Goal: Transaction & Acquisition: Purchase product/service

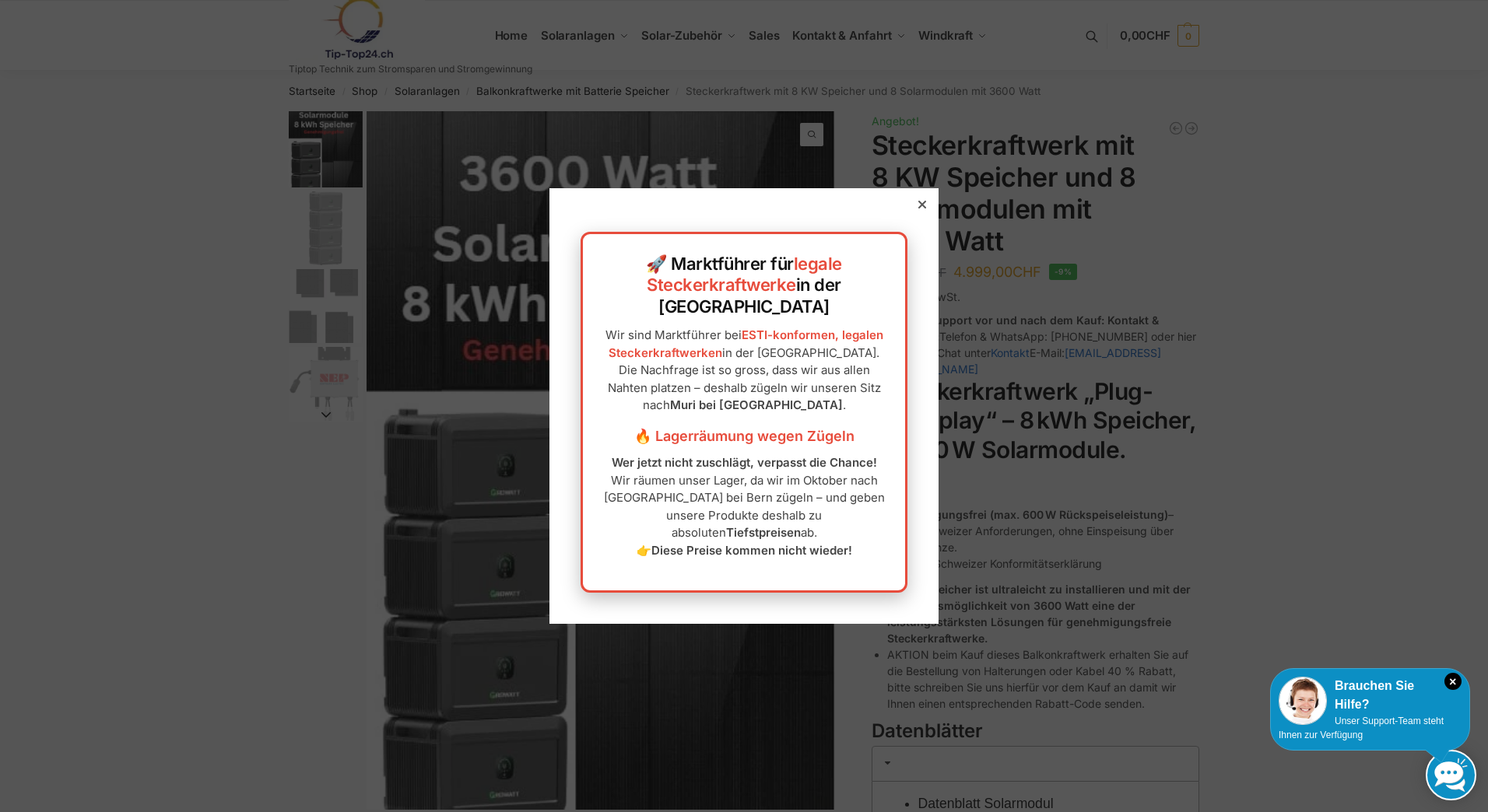
click at [918, 209] on icon at bounding box center [922, 204] width 8 height 8
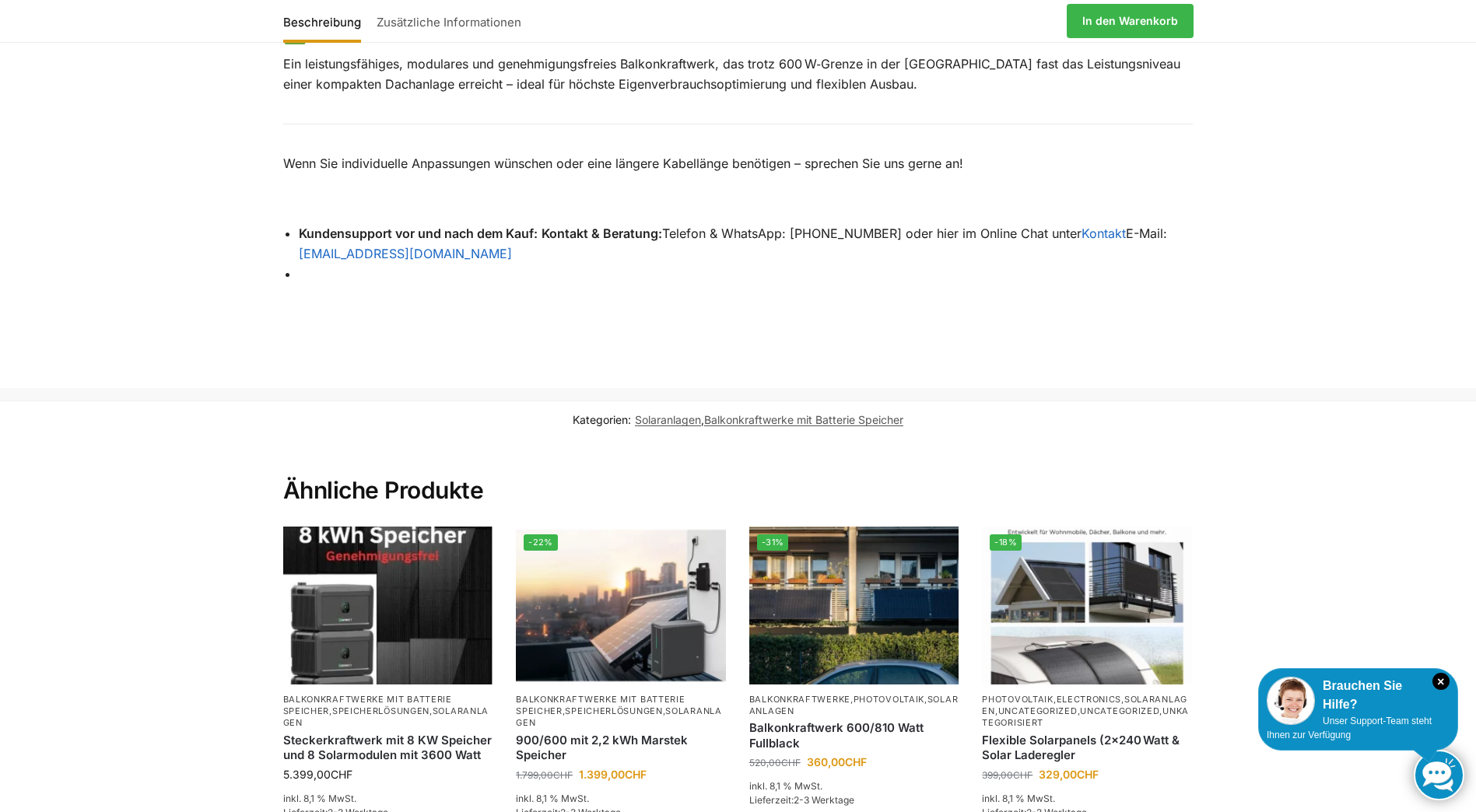
scroll to position [2646, 0]
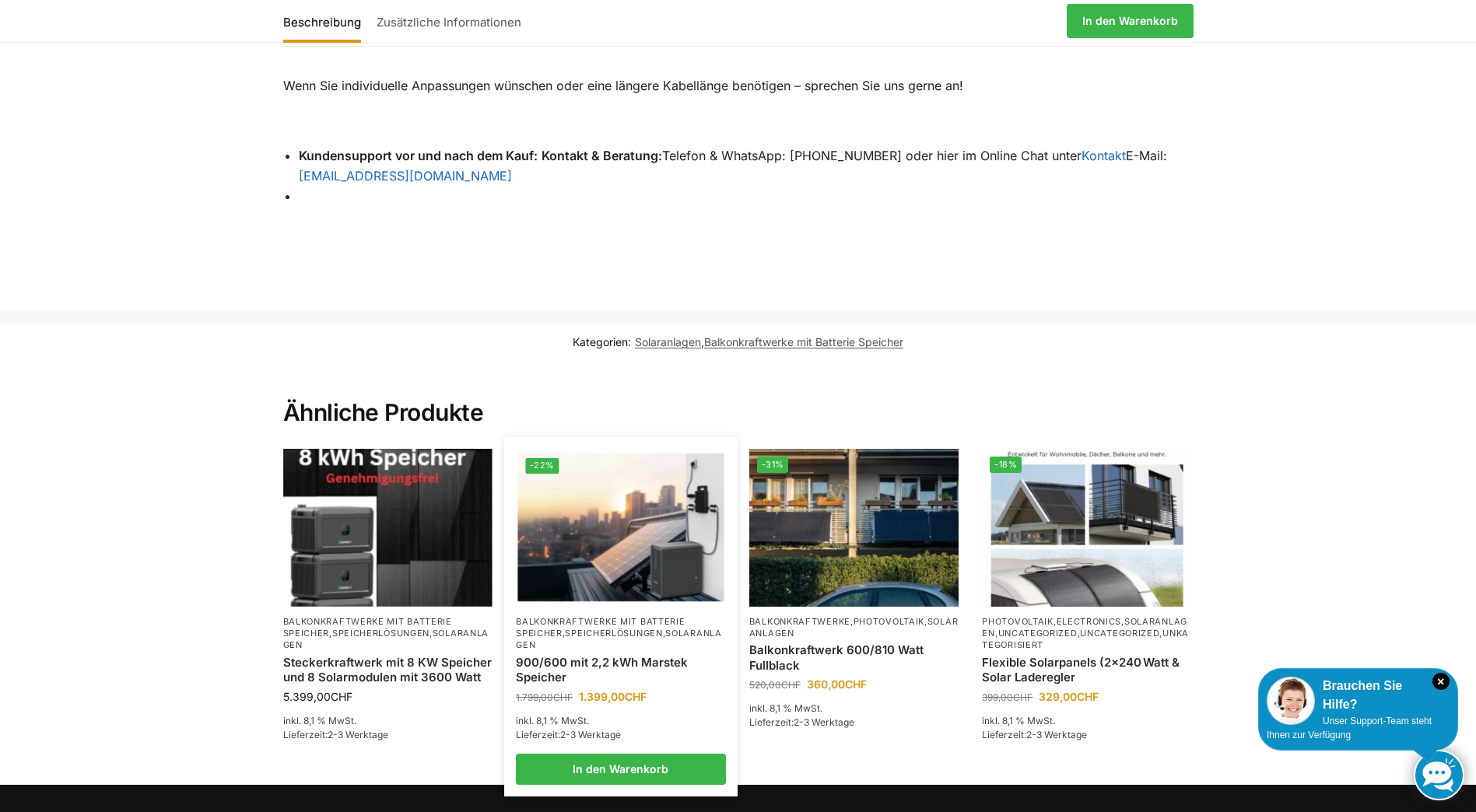
click at [630, 546] on img at bounding box center [621, 528] width 206 height 155
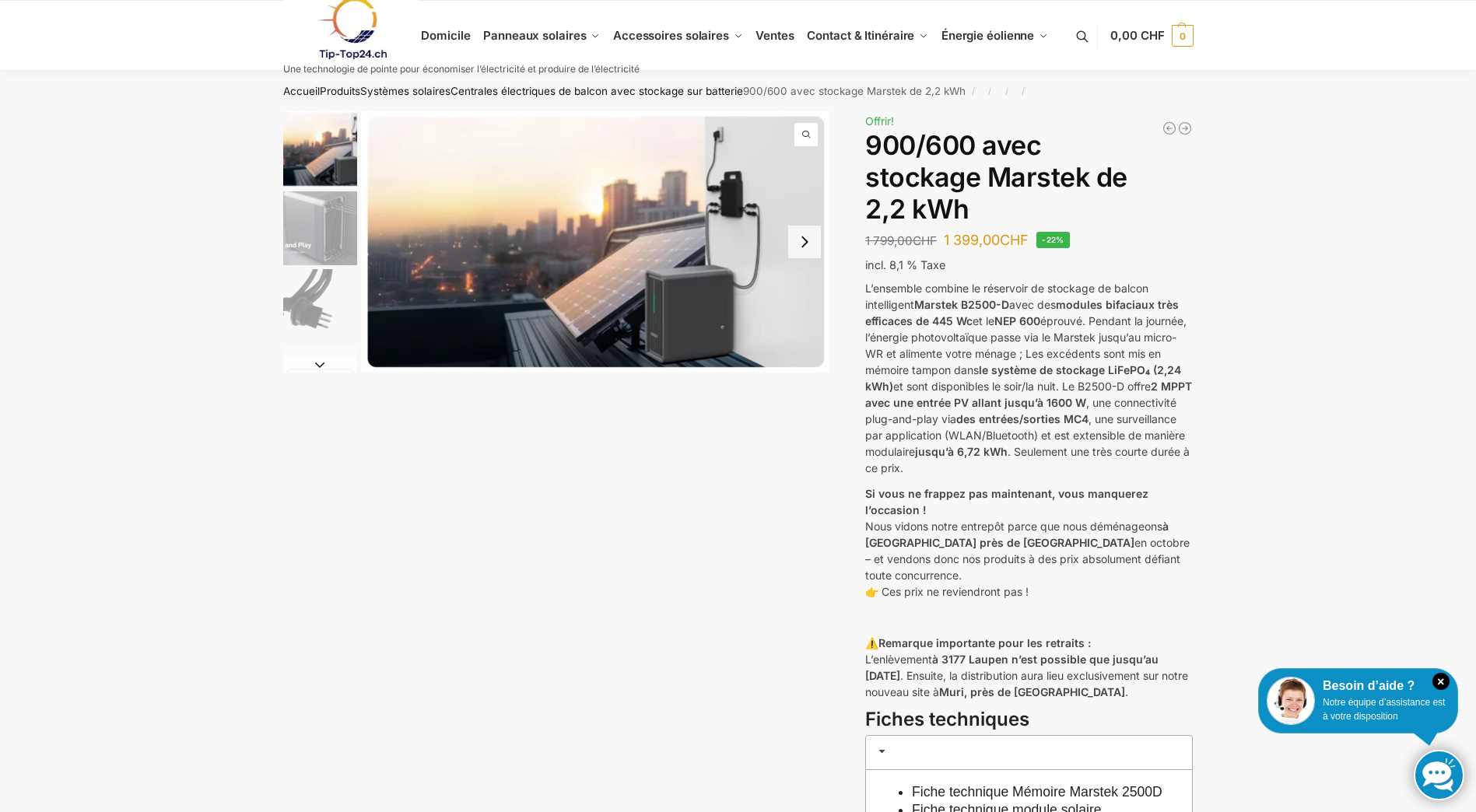
click at [337, 151] on img "1 / 8" at bounding box center [321, 149] width 74 height 77
click at [1440, 678] on icon "×" at bounding box center [1441, 682] width 17 height 17
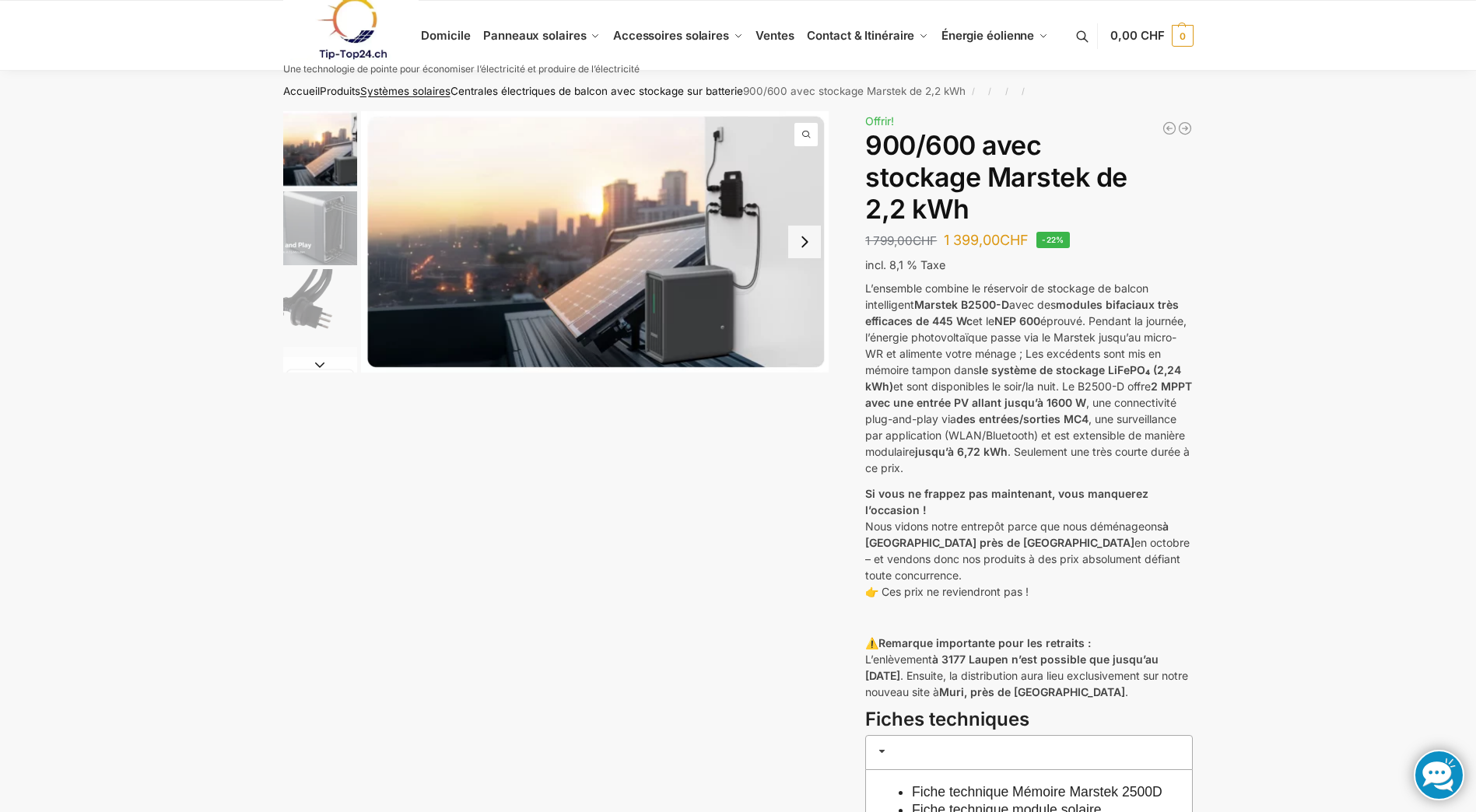
click at [402, 89] on link "Systèmes solaires" at bounding box center [405, 91] width 90 height 13
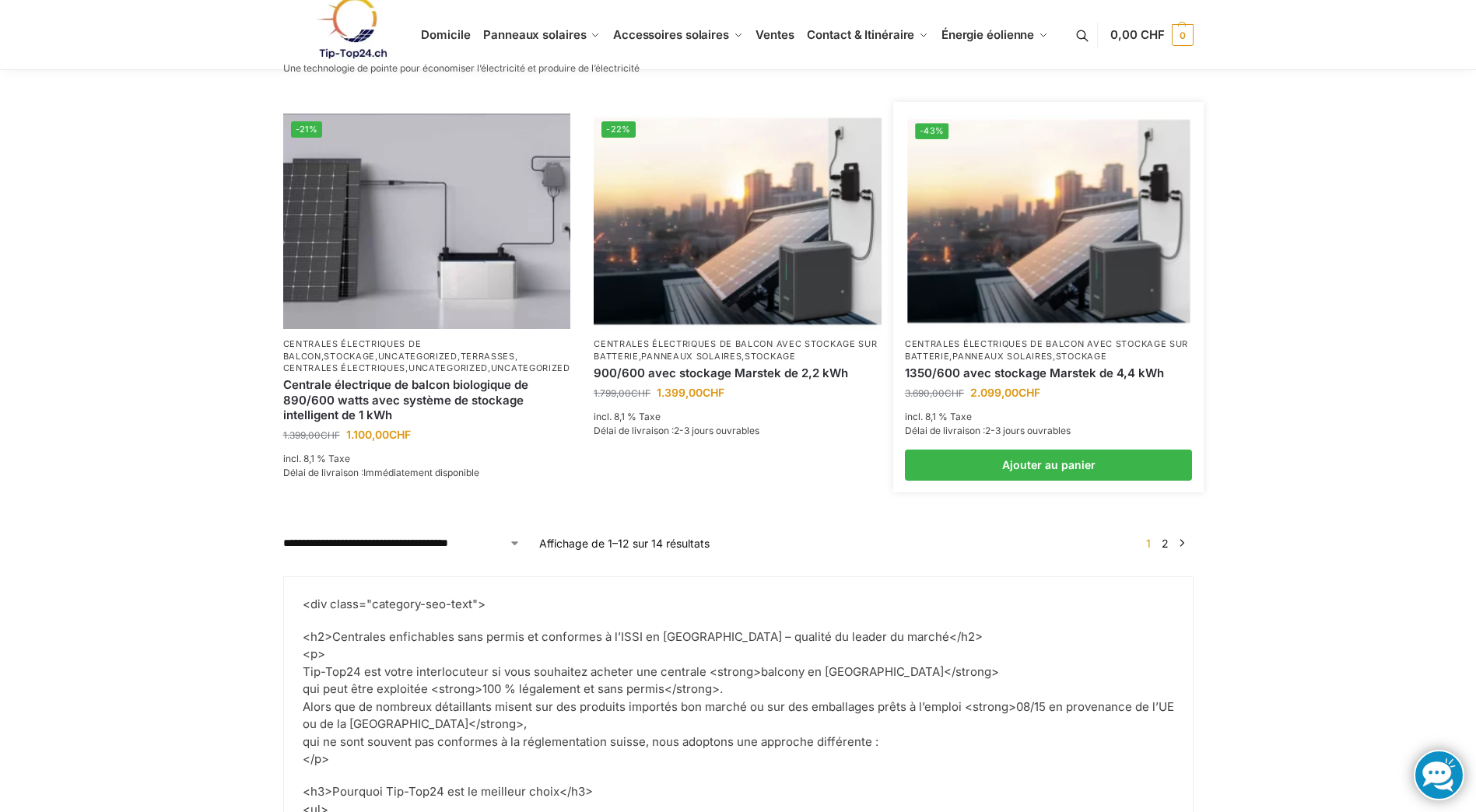
scroll to position [1790, 0]
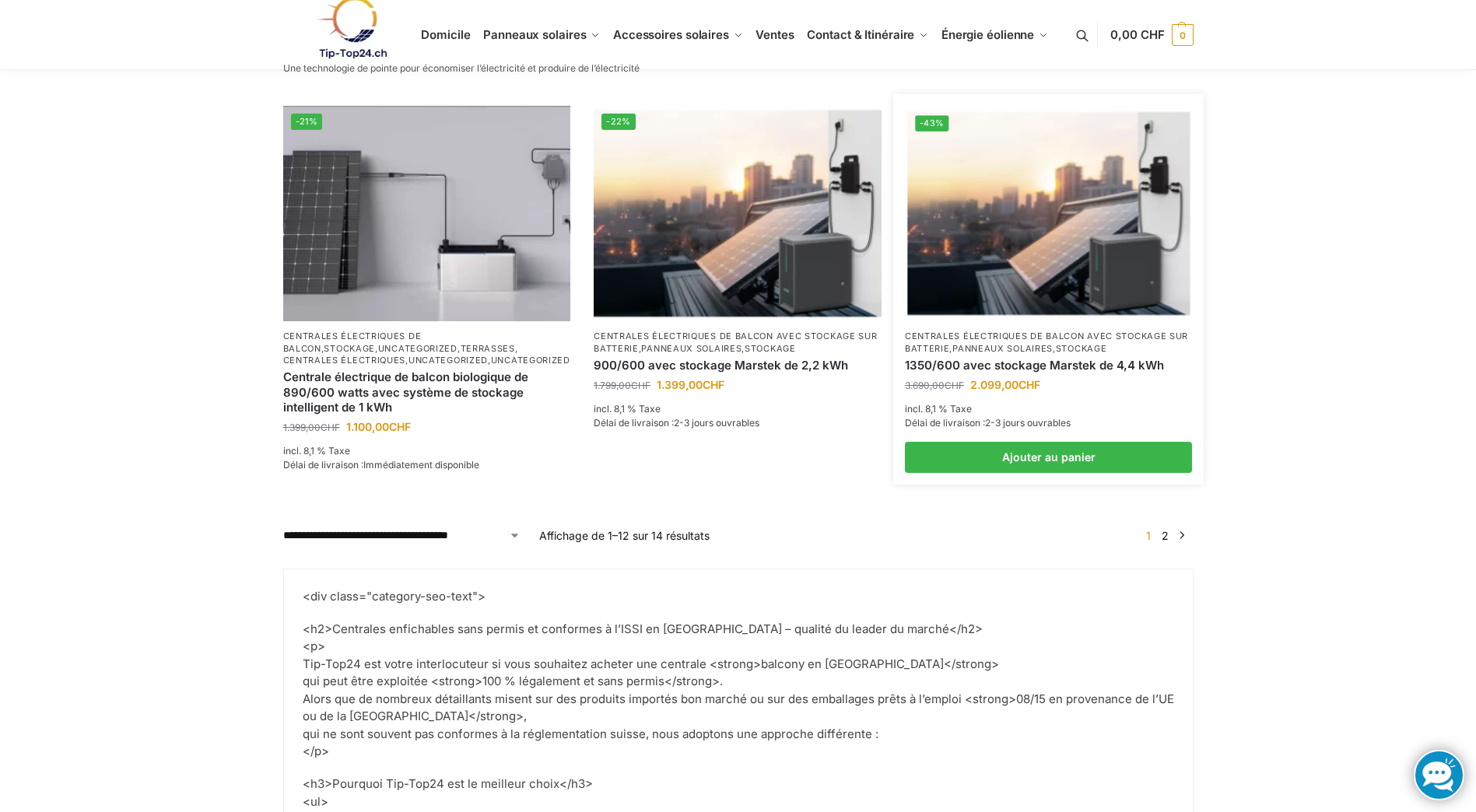
click at [1049, 343] on link "Panneaux solaires" at bounding box center [1002, 348] width 100 height 11
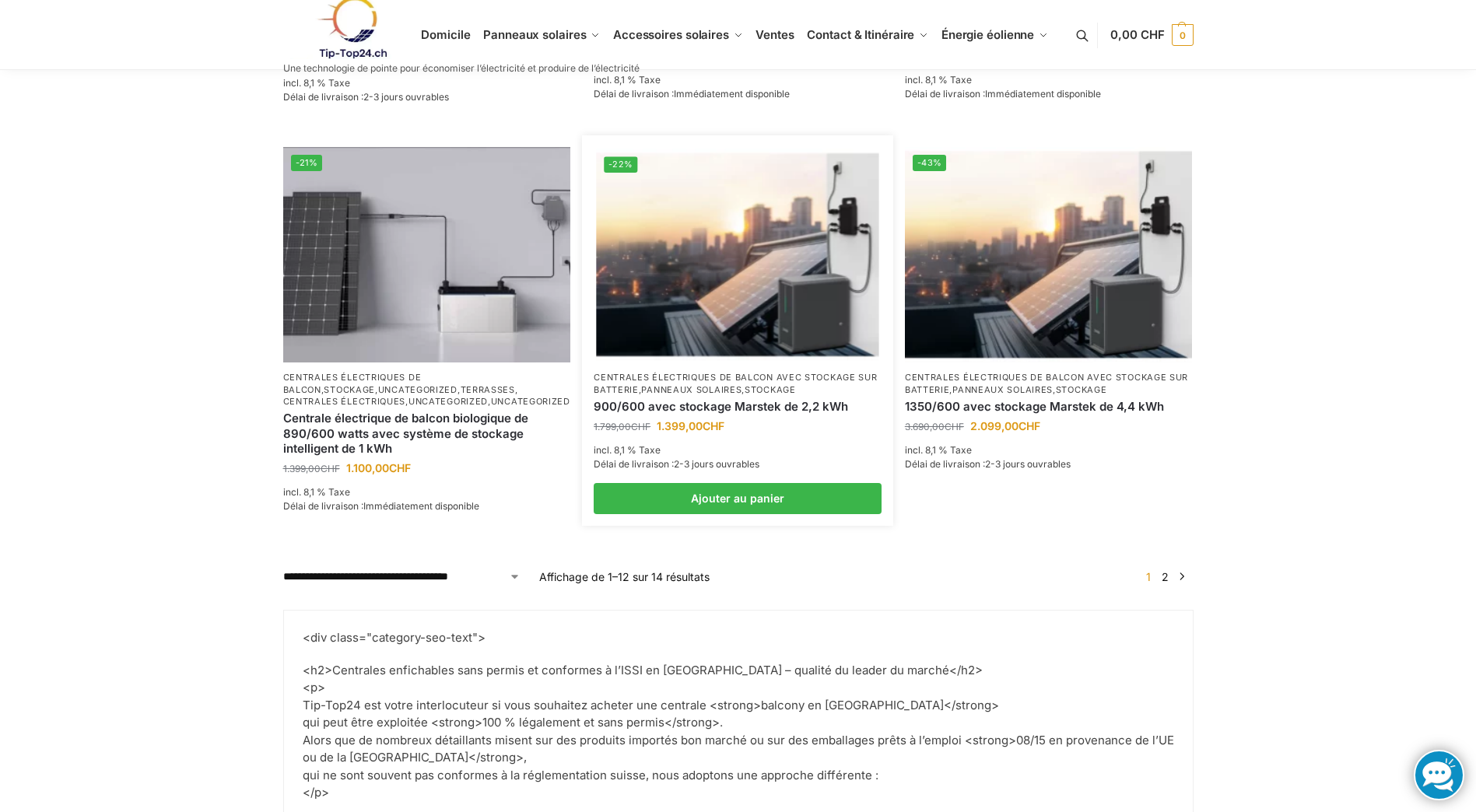
scroll to position [1790, 0]
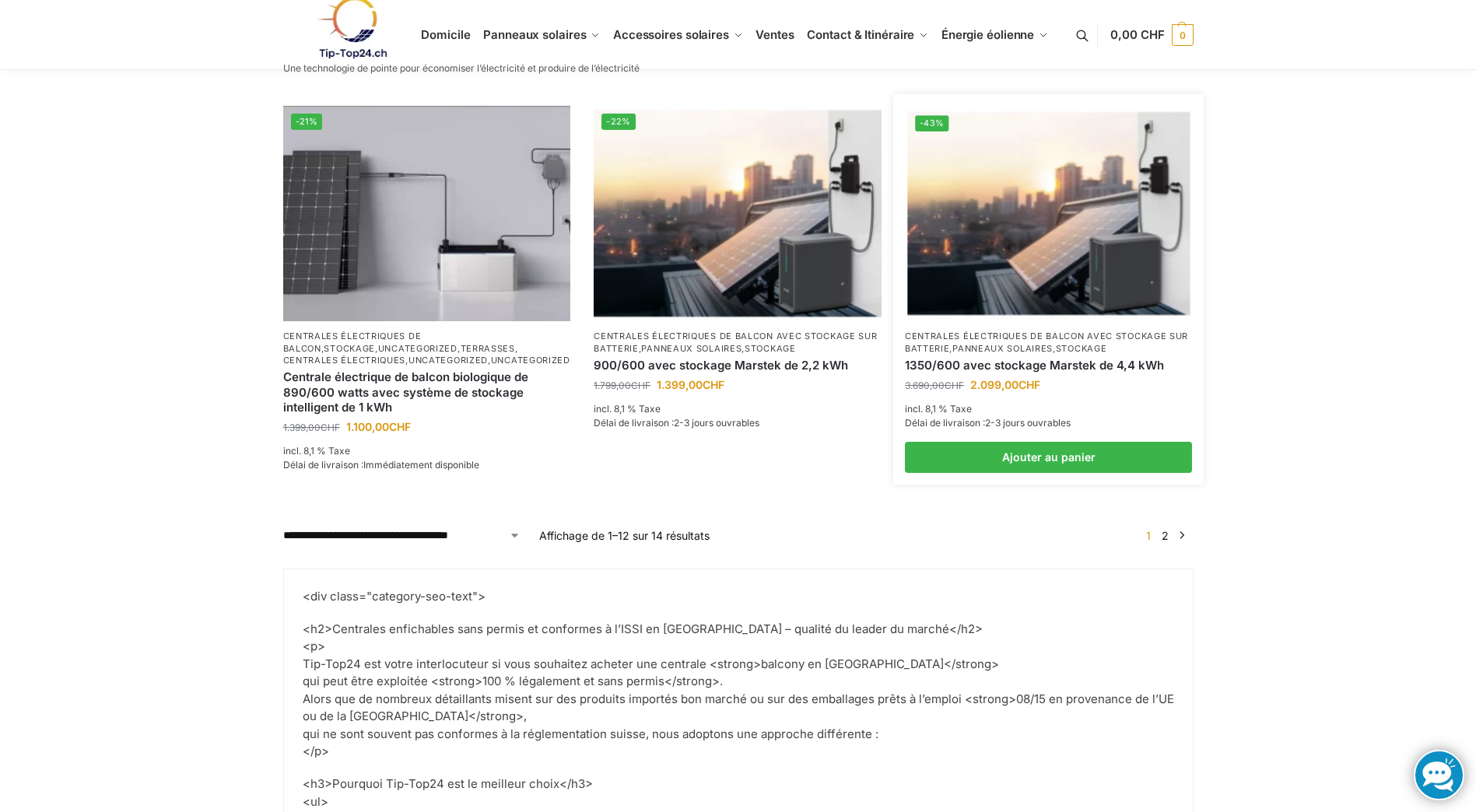
click at [1054, 216] on img at bounding box center [1049, 215] width 283 height 212
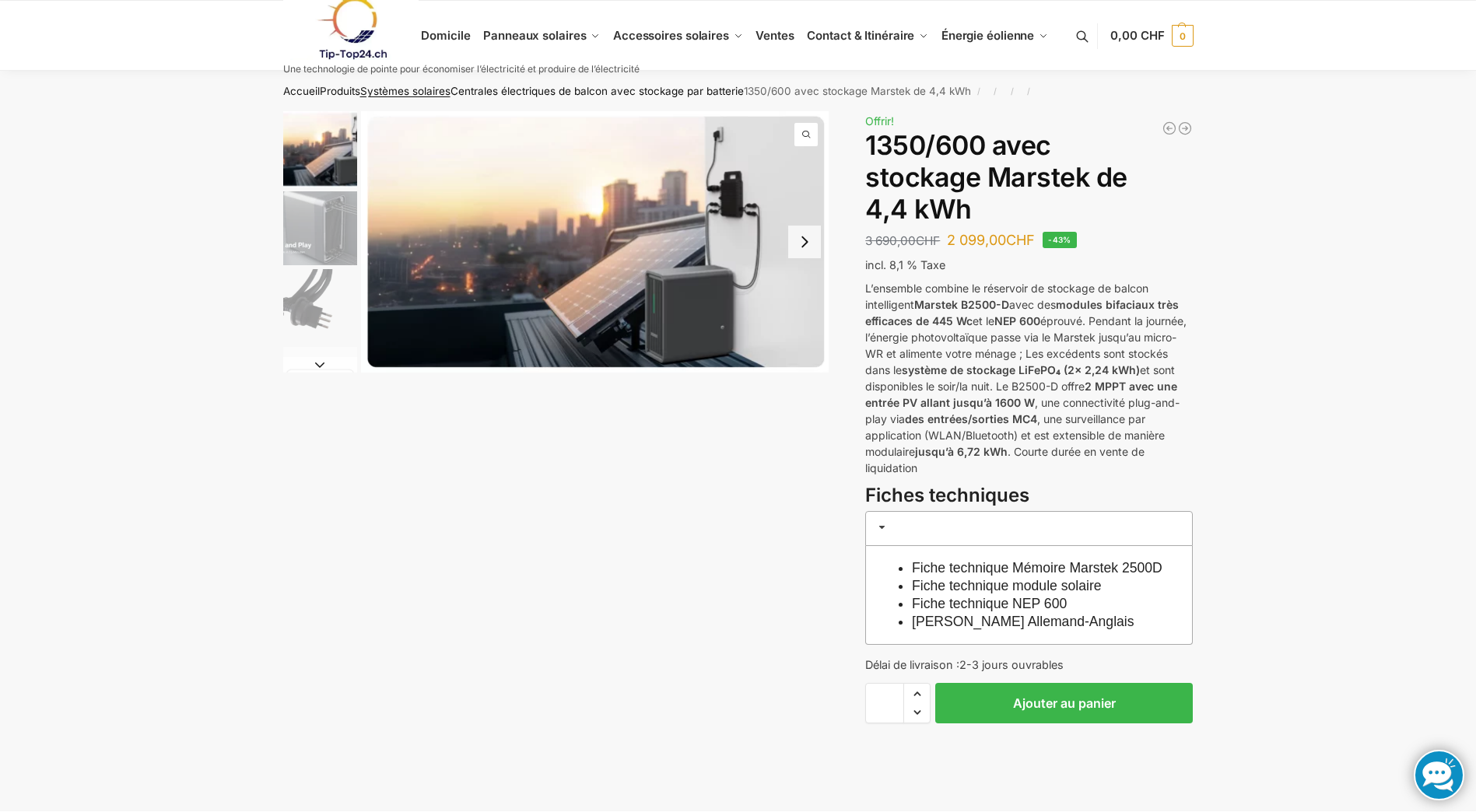
click at [392, 88] on link "Systèmes solaires" at bounding box center [405, 91] width 90 height 13
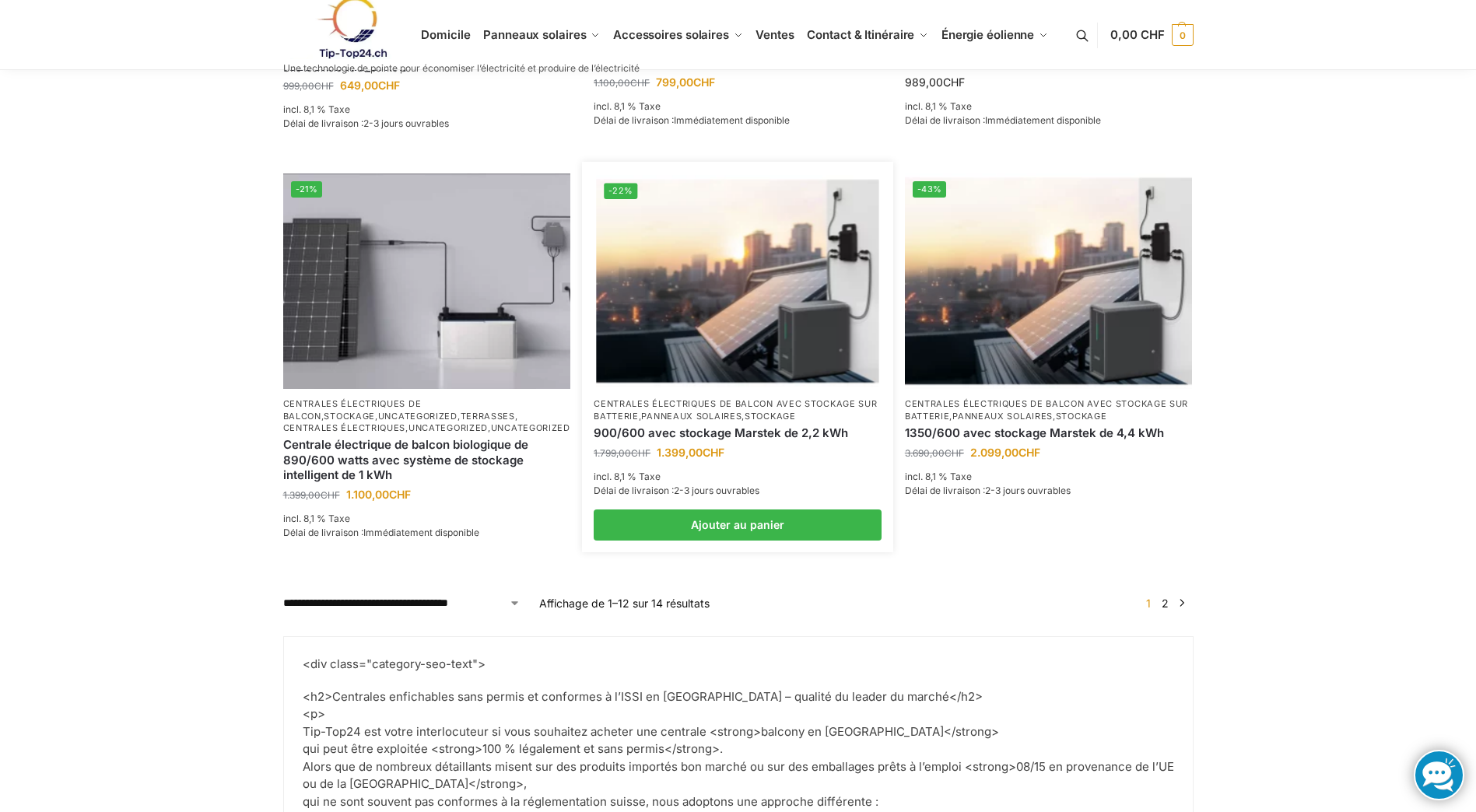
scroll to position [1790, 0]
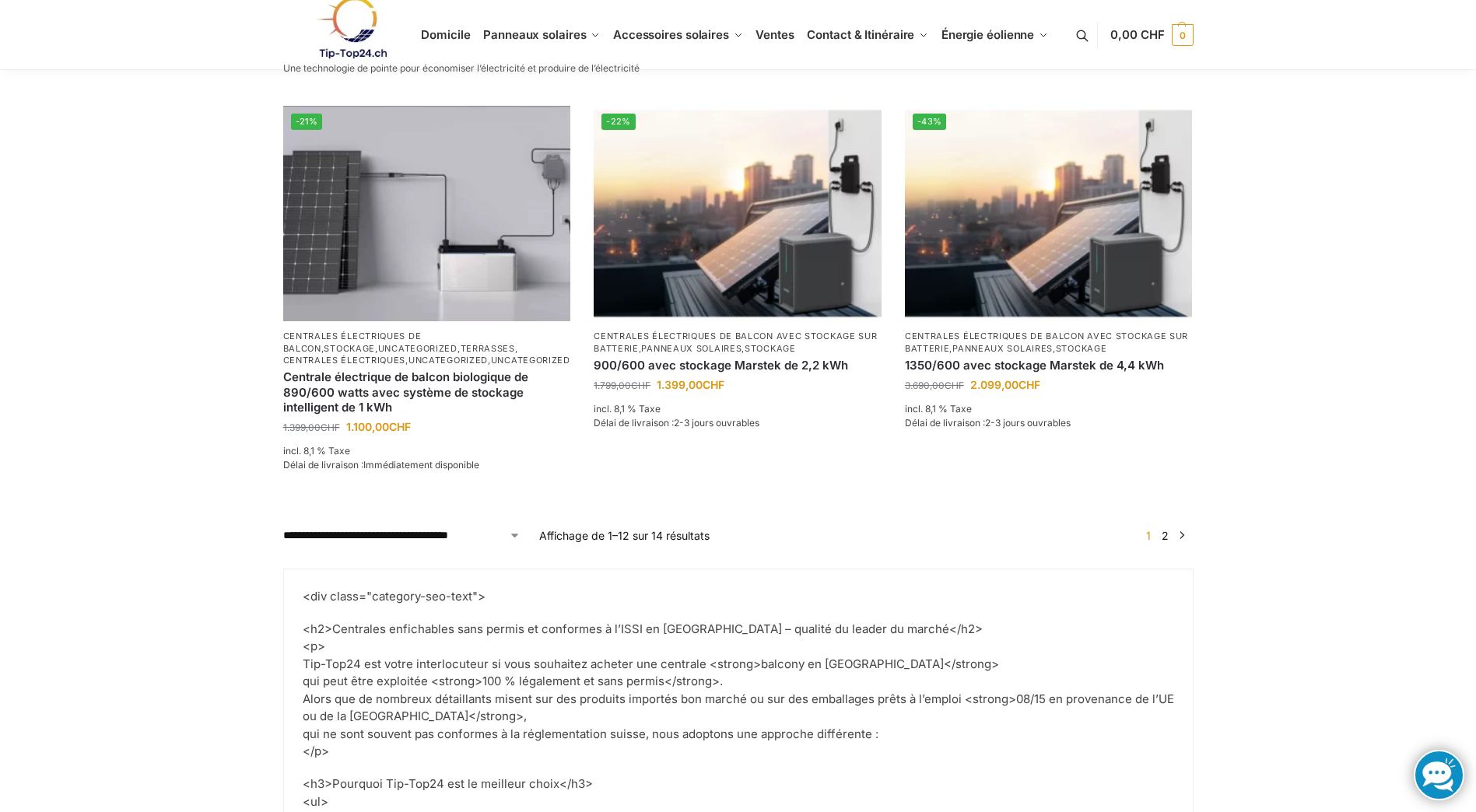
click at [1181, 528] on link "→" at bounding box center [1181, 535] width 12 height 16
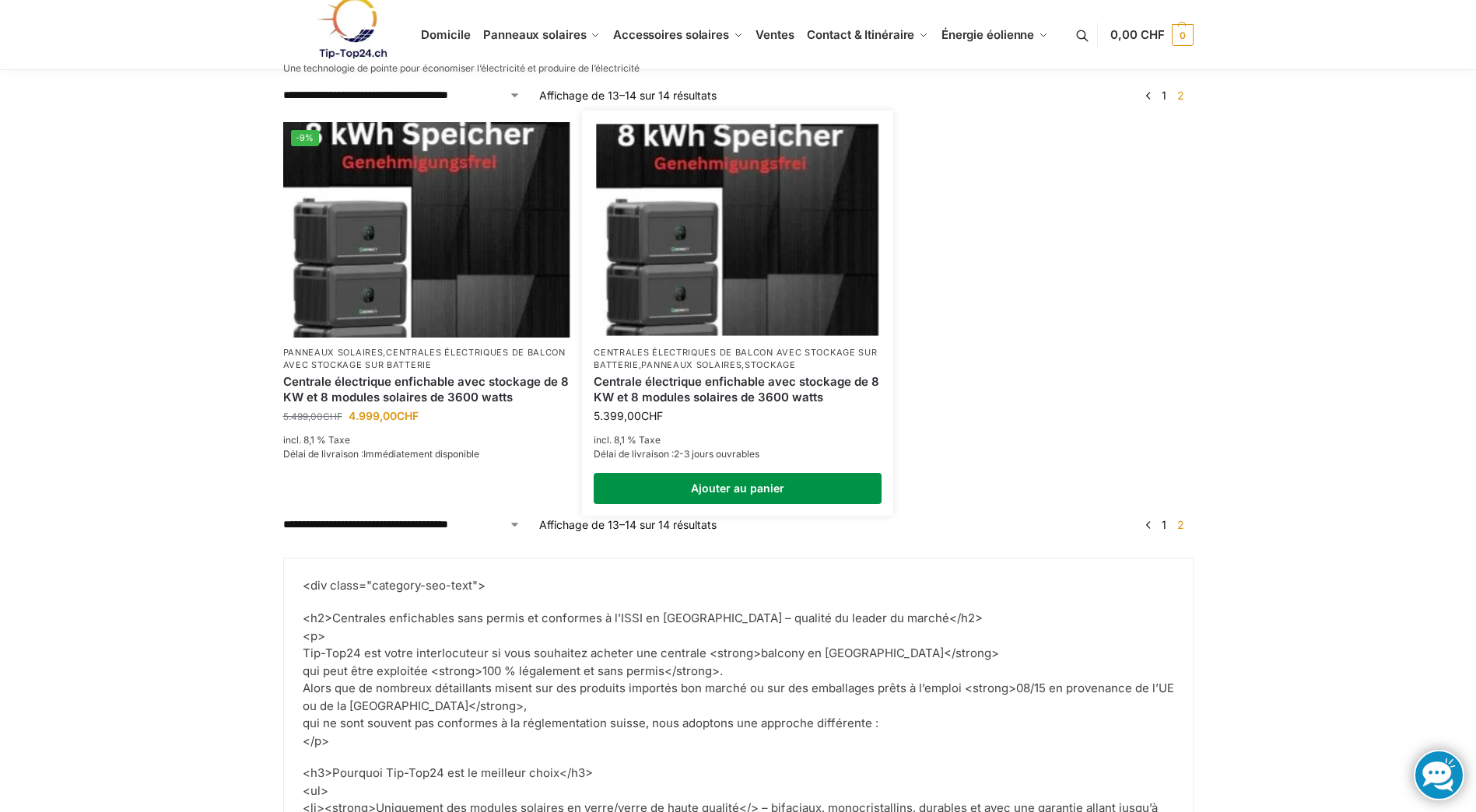
scroll to position [623, 0]
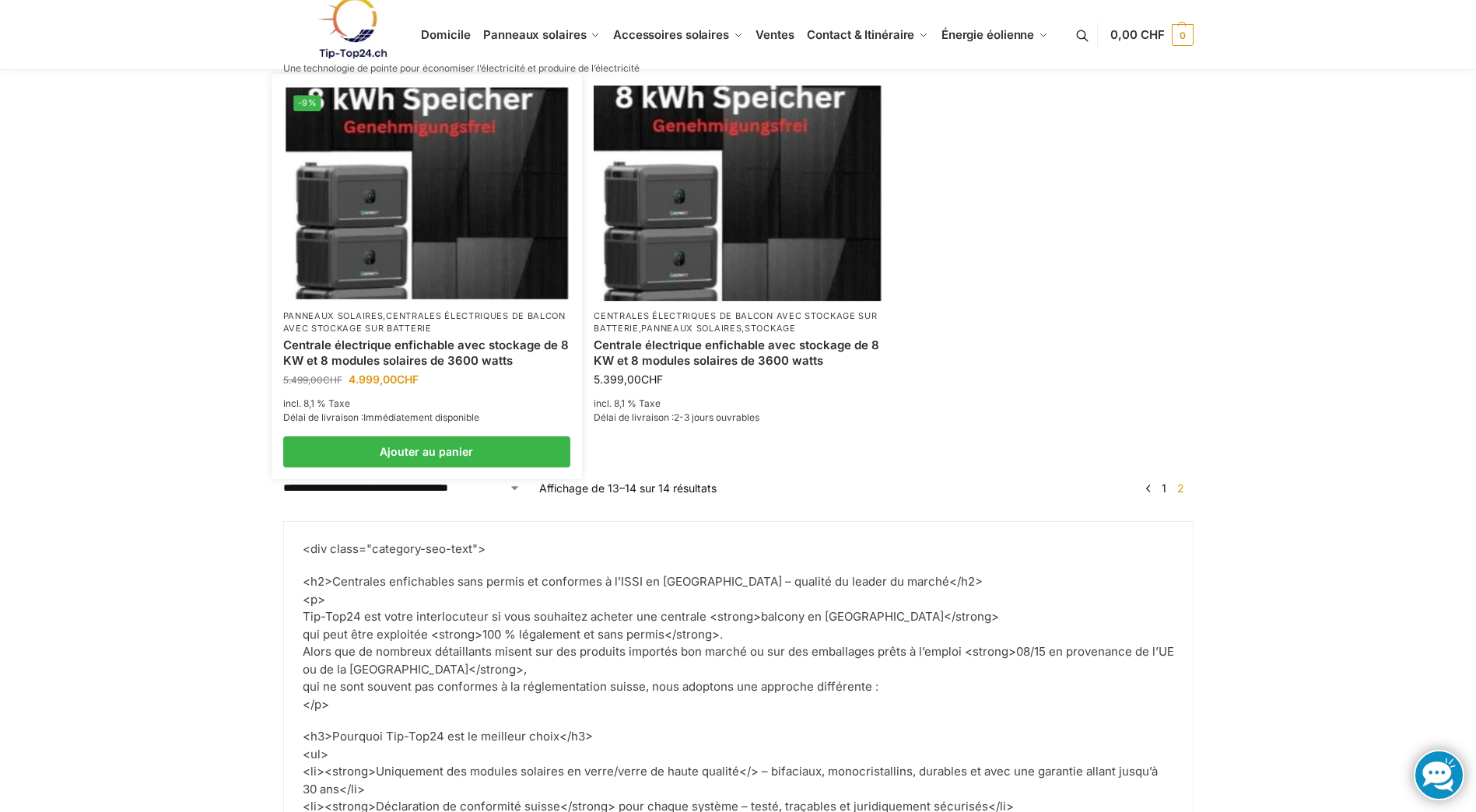
click at [461, 207] on img at bounding box center [427, 194] width 283 height 212
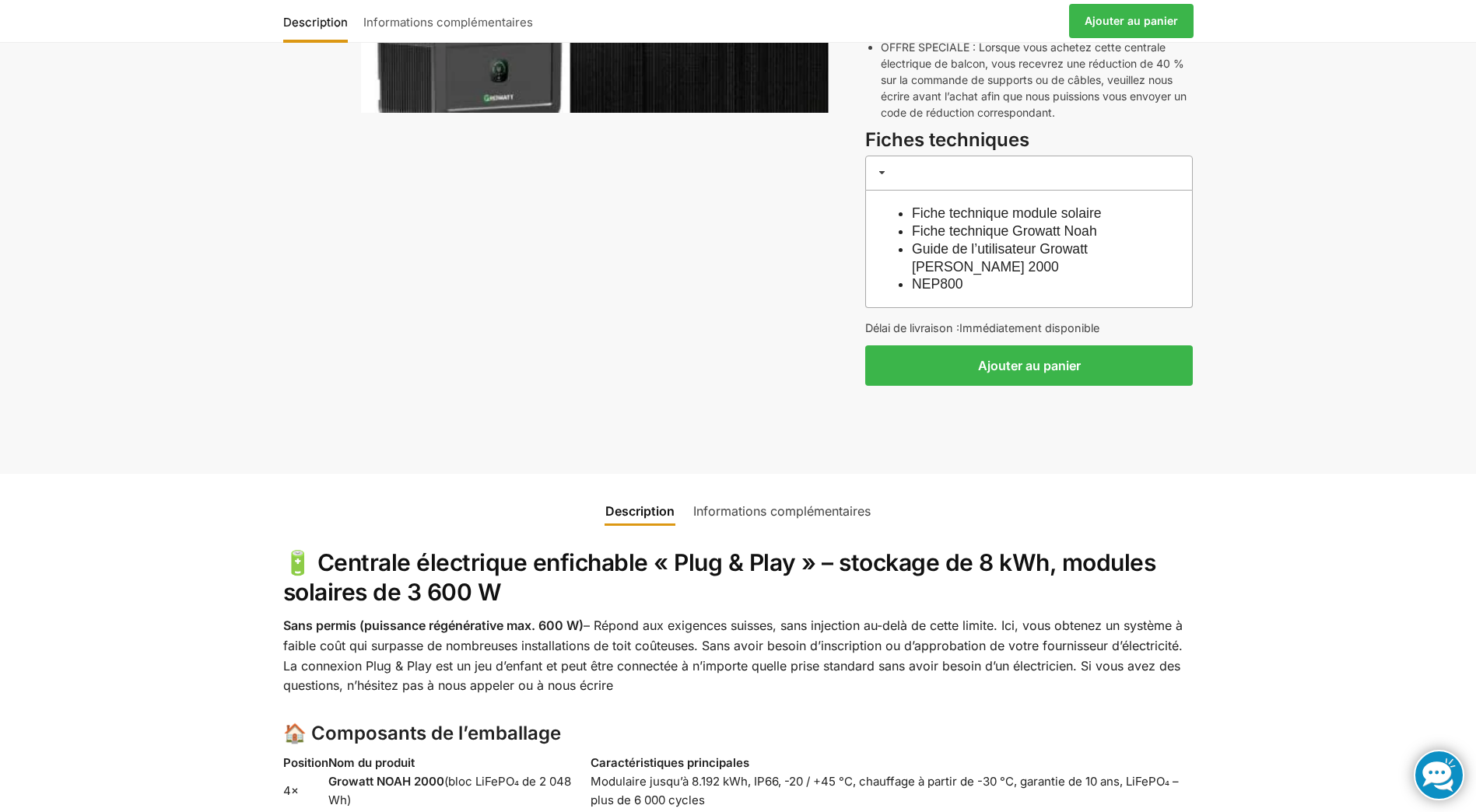
scroll to position [700, 0]
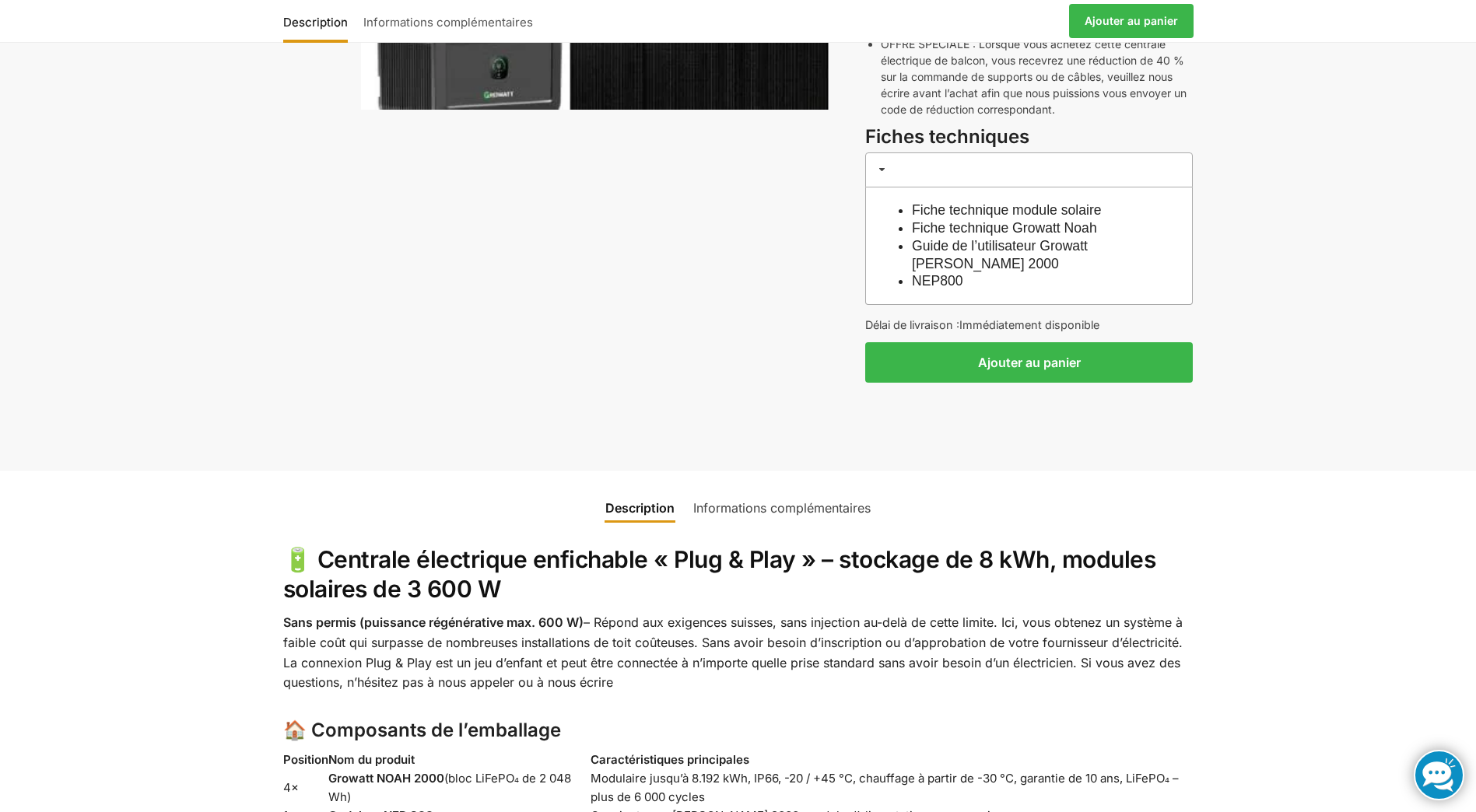
click at [836, 490] on link "Informations complémentaires" at bounding box center [782, 508] width 196 height 37
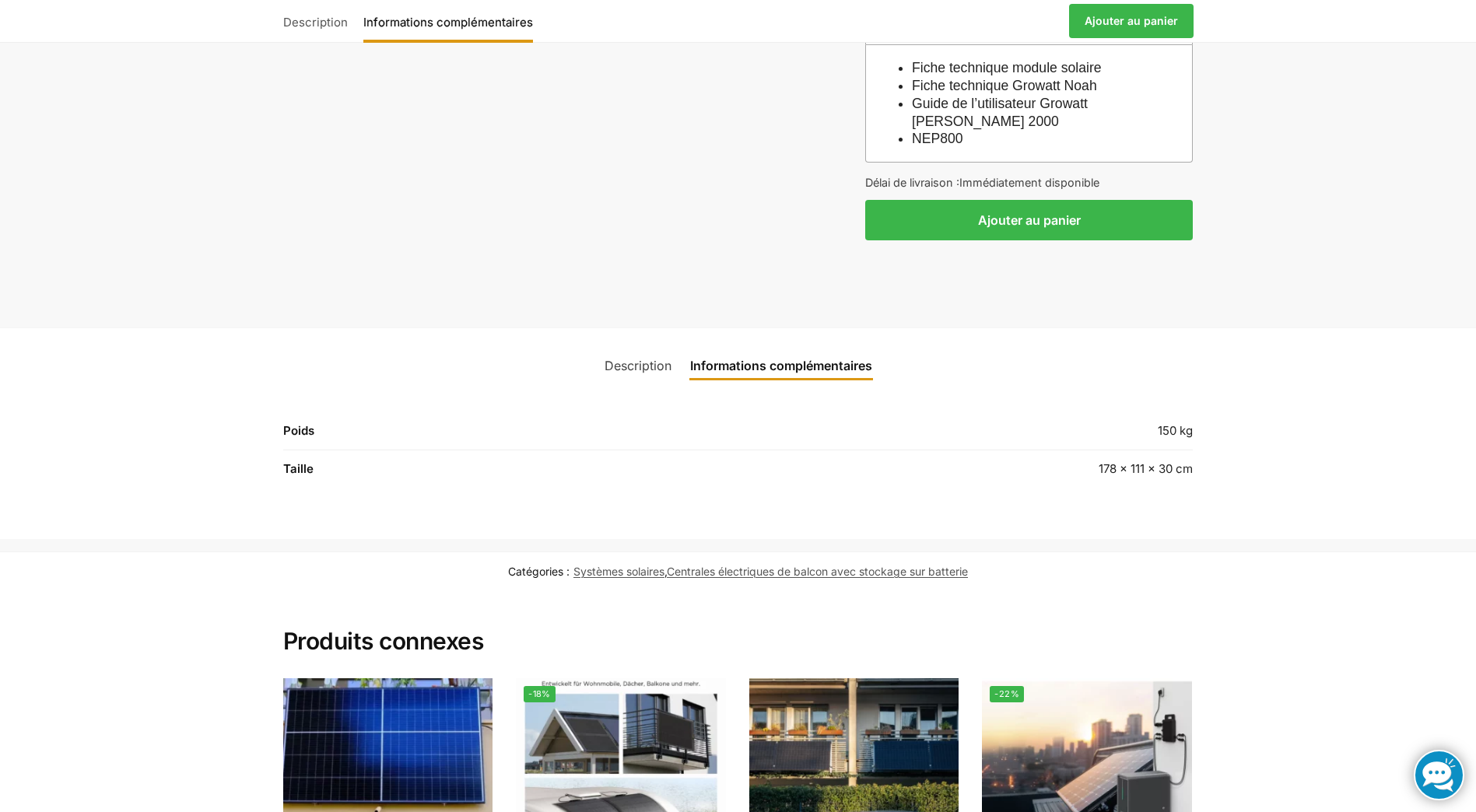
scroll to position [856, 0]
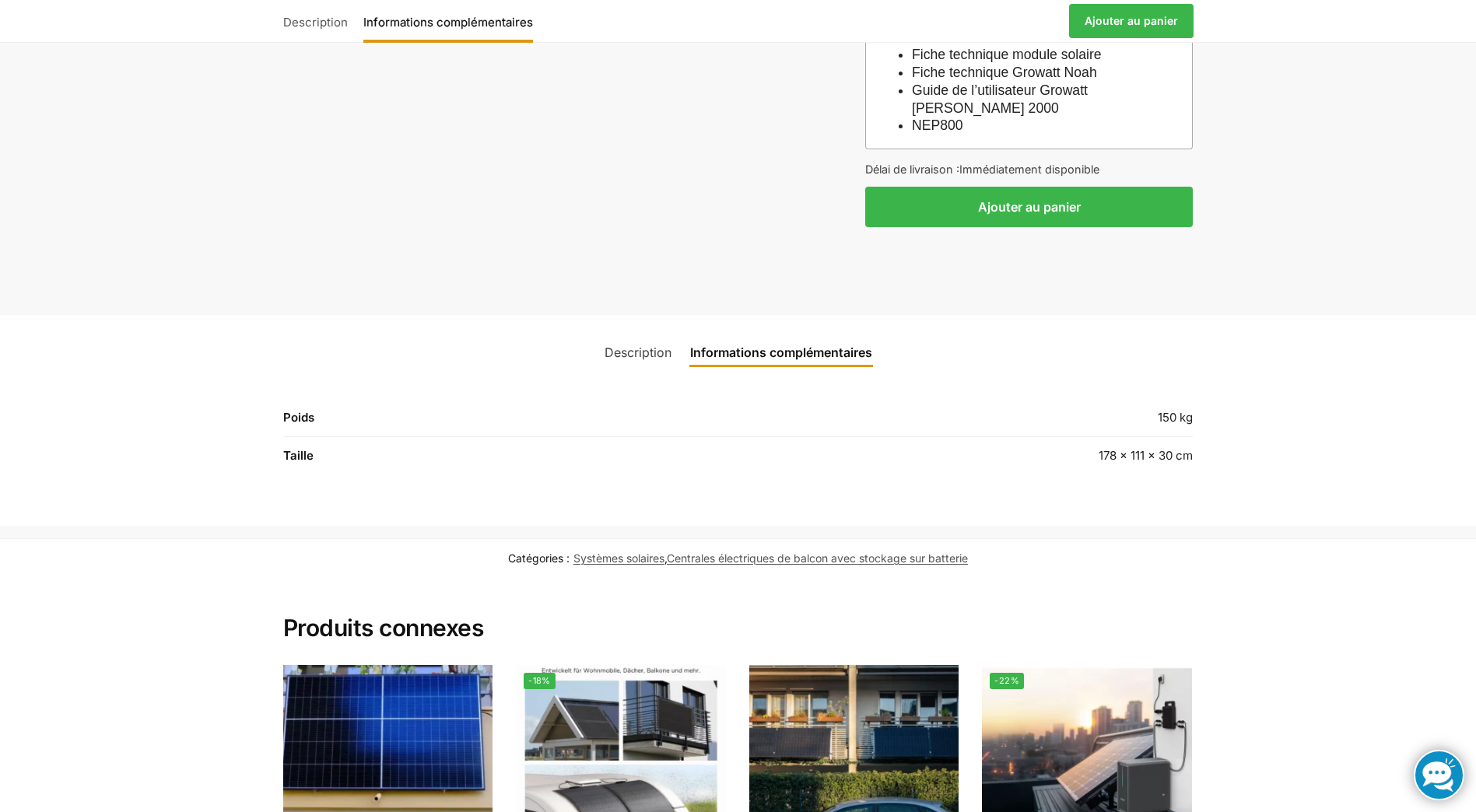
click at [658, 334] on link "Description" at bounding box center [638, 353] width 86 height 37
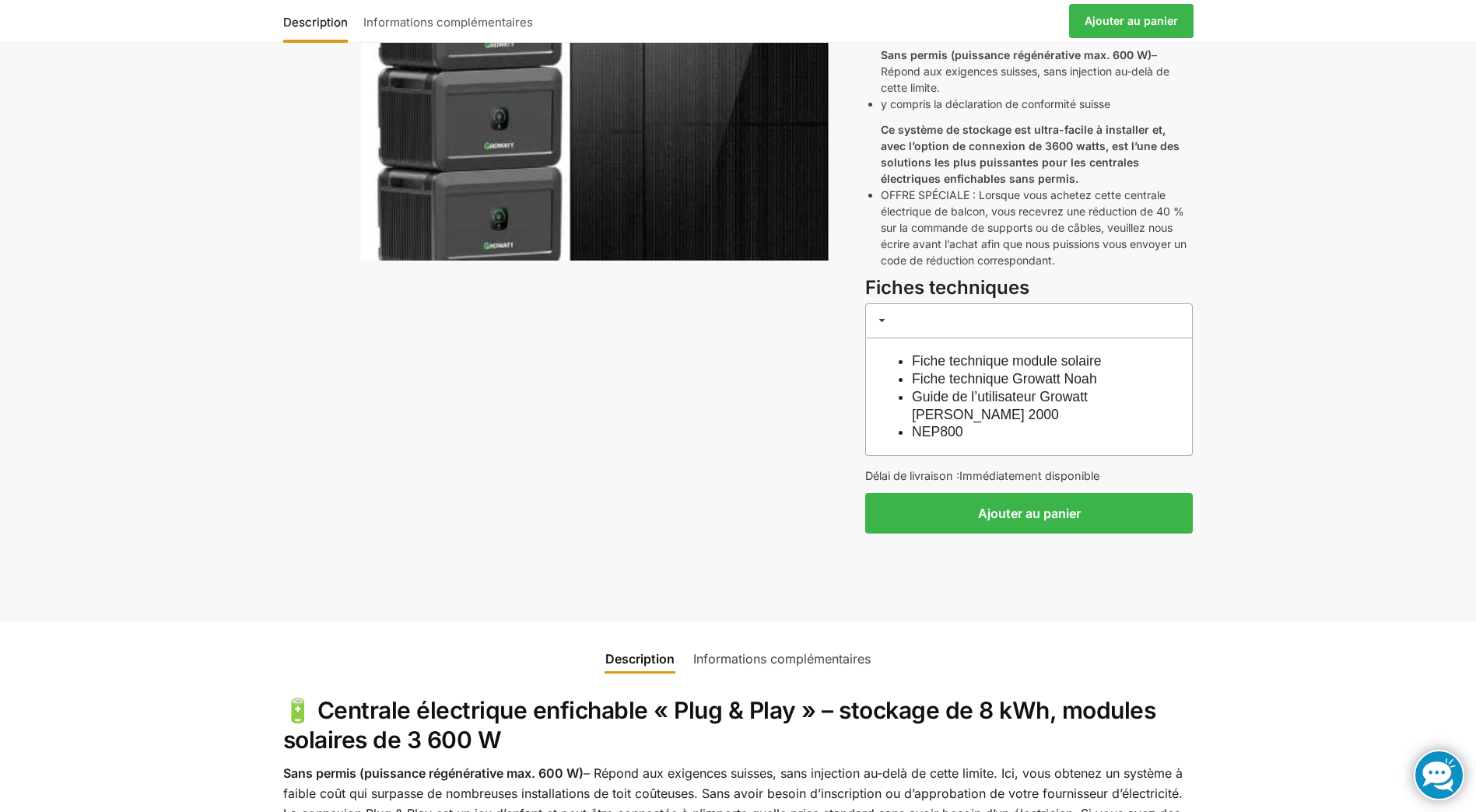
scroll to position [544, 0]
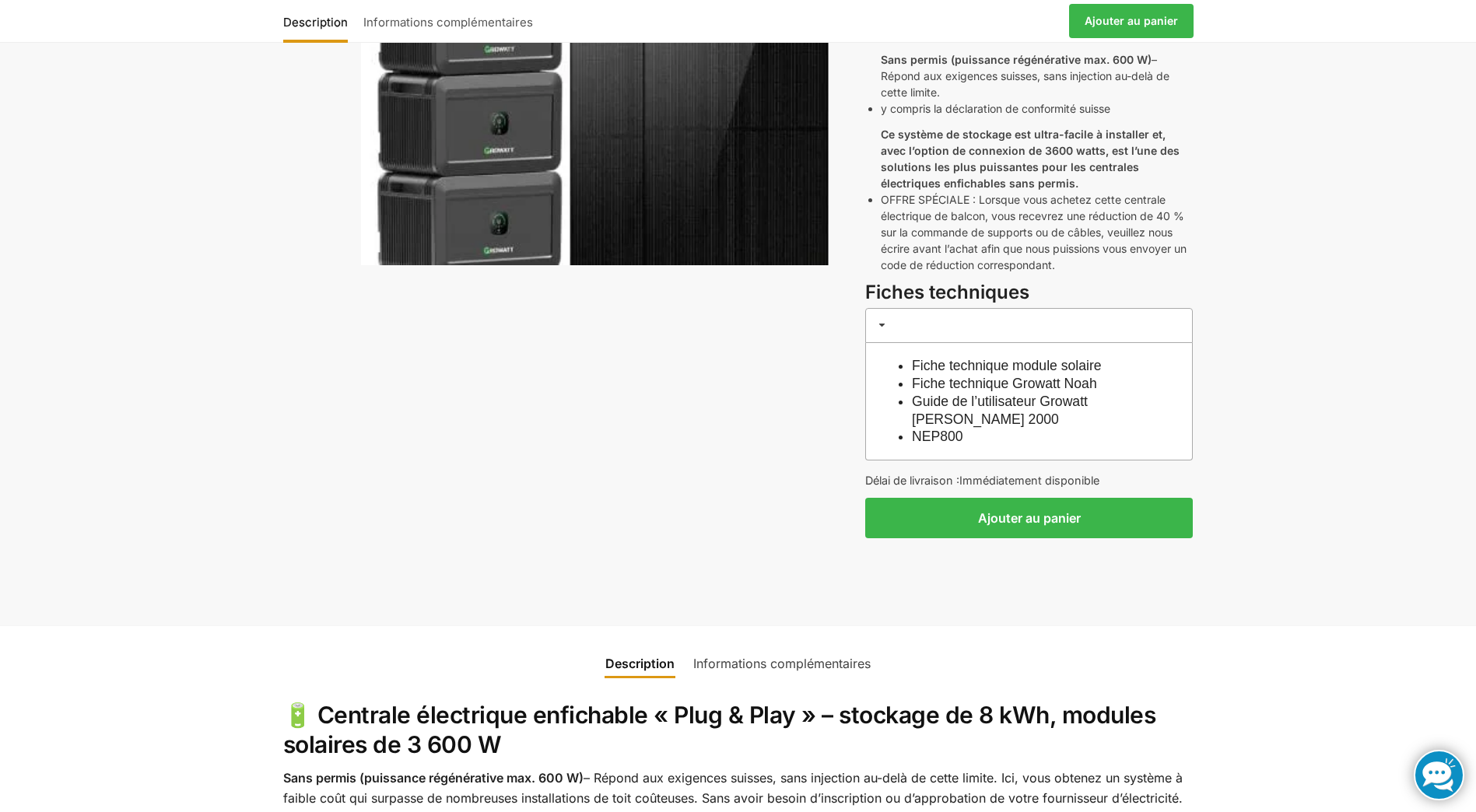
click at [1044, 394] on link "Guide de l’utilisateur Growatt Noah 2000" at bounding box center [1000, 411] width 176 height 34
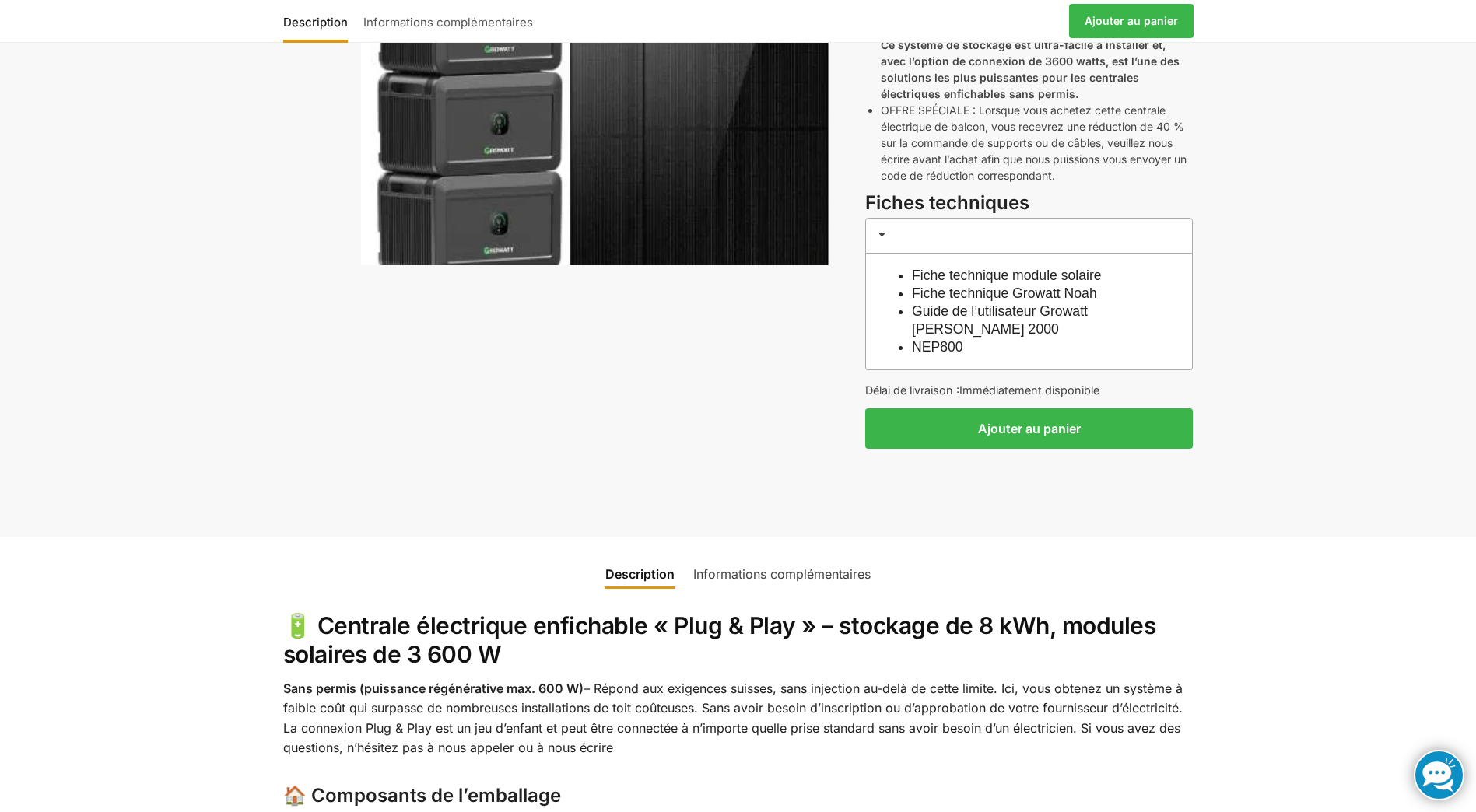
click at [1099, 268] on link "Fiche technique module solaire" at bounding box center [1007, 275] width 190 height 15
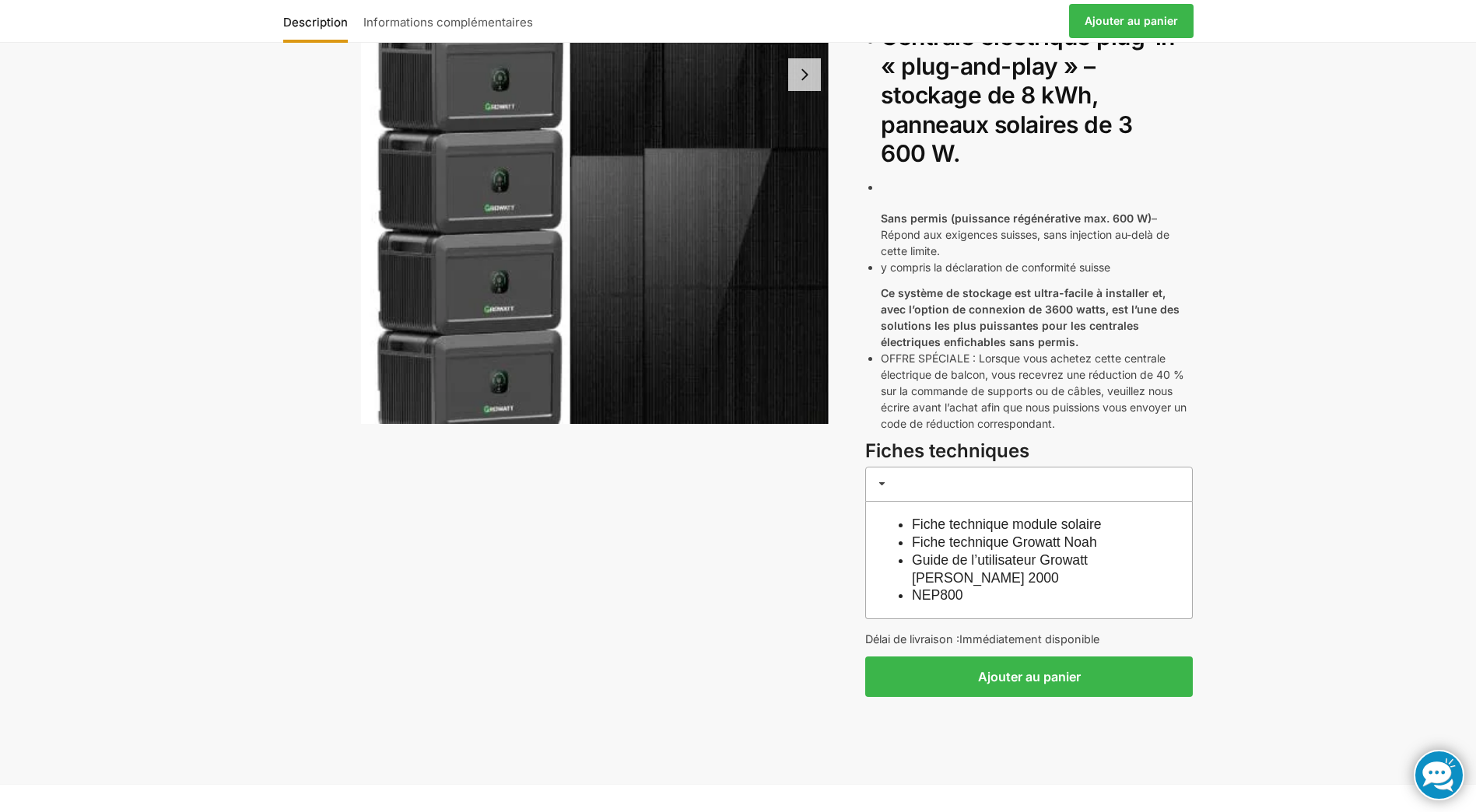
scroll to position [389, 0]
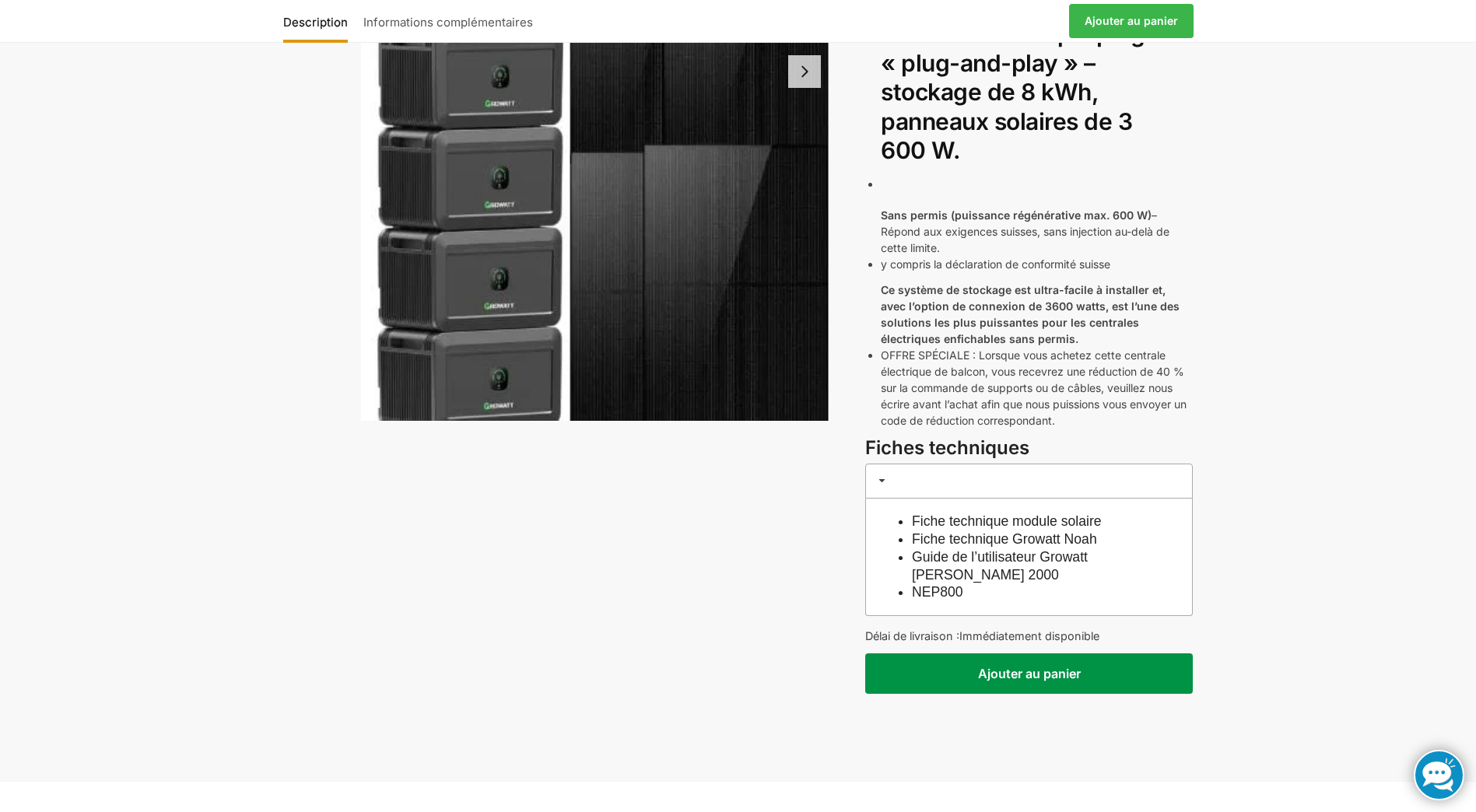
click at [1061, 654] on button "Ajouter au panier" at bounding box center [1028, 674] width 327 height 40
